Goal: Task Accomplishment & Management: Use online tool/utility

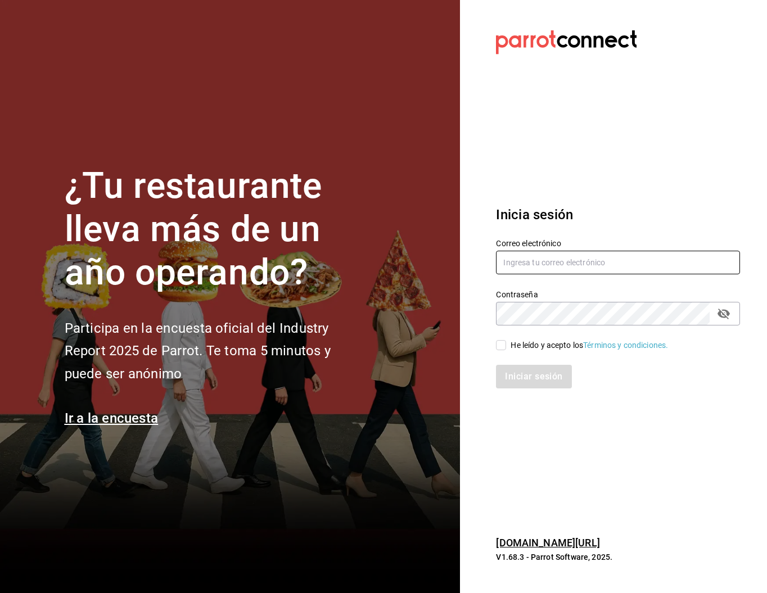
type input "analilia@mendl.mx"
click at [503, 346] on input "He leído y acepto los Términos y condiciones." at bounding box center [501, 345] width 10 height 10
checkbox input "true"
click at [522, 372] on button "Iniciar sesión" at bounding box center [534, 377] width 76 height 24
